Goal: Share content

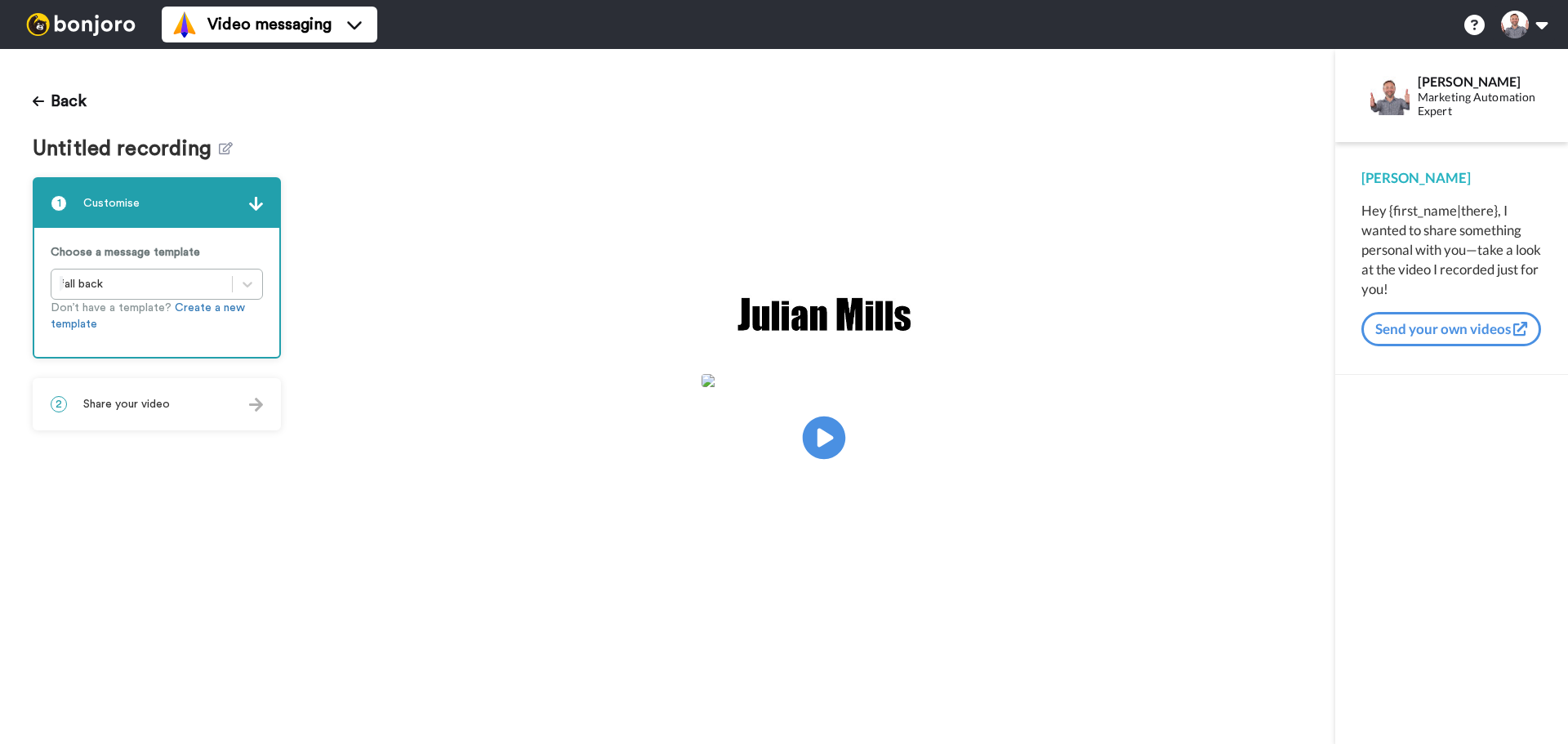
click at [818, 423] on icon at bounding box center [825, 438] width 44 height 44
click at [833, 493] on video at bounding box center [824, 435] width 245 height 122
click at [190, 407] on div "2 Share your video" at bounding box center [157, 404] width 245 height 49
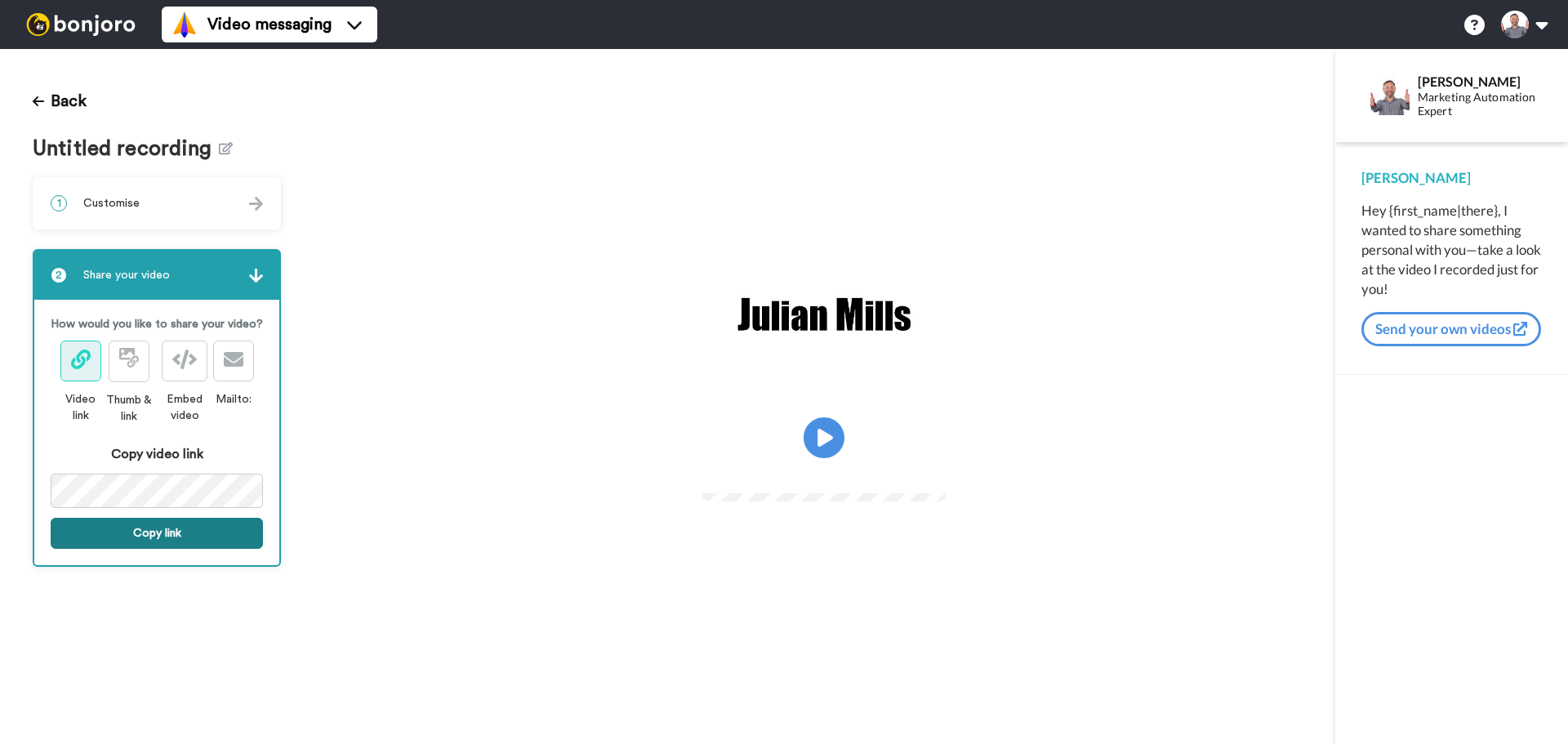
click at [184, 530] on button "Copy link" at bounding box center [157, 533] width 212 height 31
